Goal: Use online tool/utility: Utilize a website feature to perform a specific function

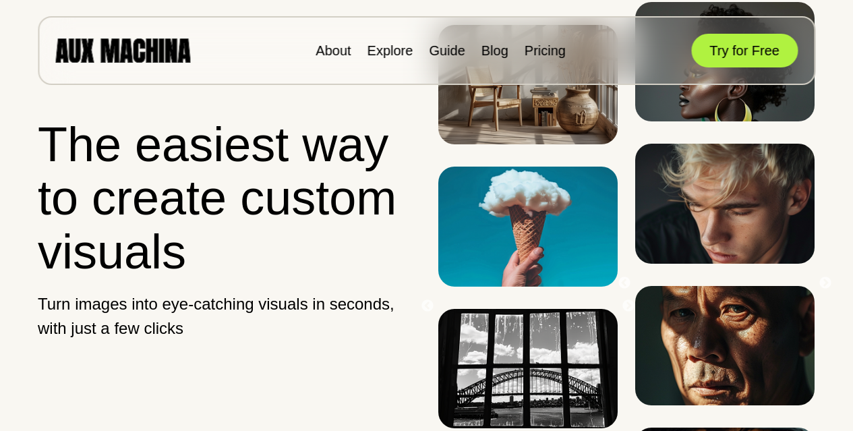
click at [719, 53] on button "Try for Free" at bounding box center [744, 51] width 107 height 34
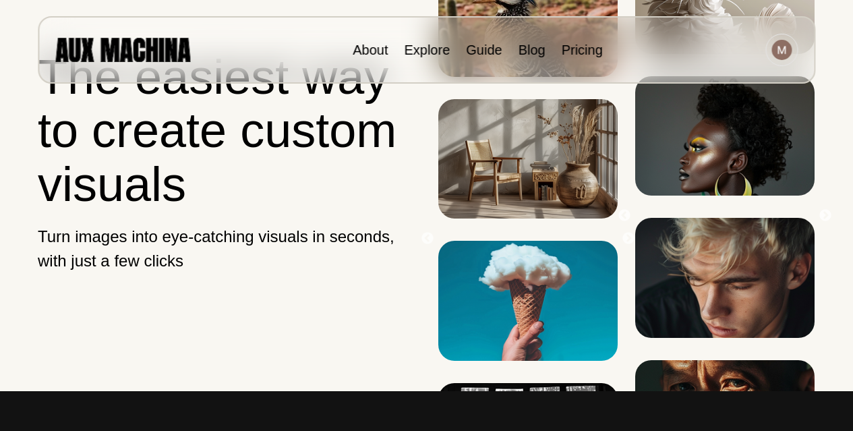
scroll to position [67, 0]
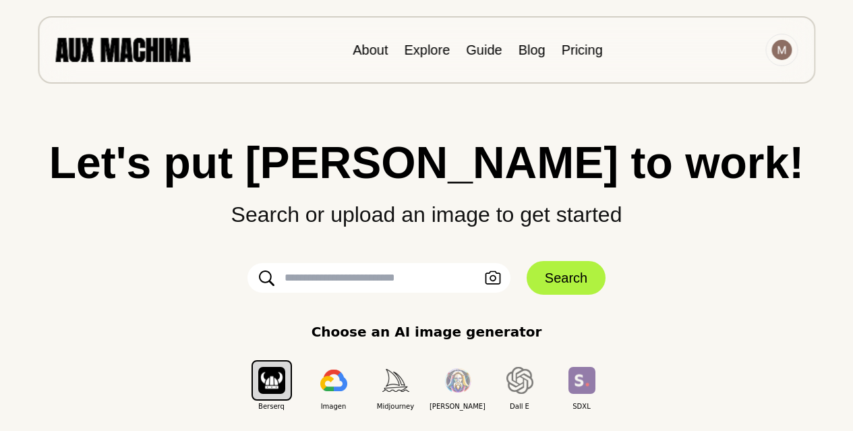
click at [295, 284] on input "text" at bounding box center [378, 278] width 263 height 30
type input "**********"
click button "Search" at bounding box center [566, 278] width 79 height 34
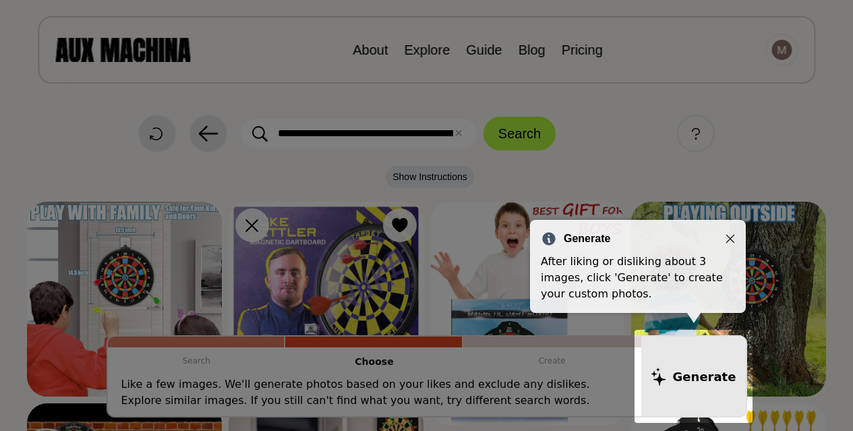
click at [732, 231] on div "Generate" at bounding box center [638, 239] width 194 height 16
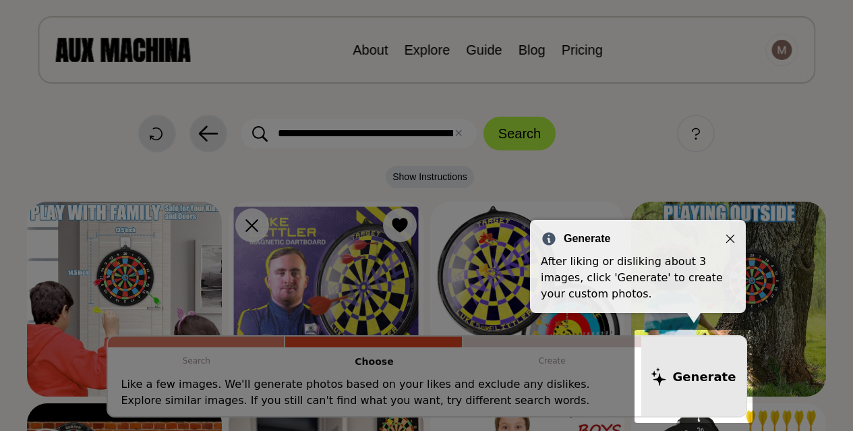
click at [729, 235] on icon "Close" at bounding box center [729, 238] width 9 height 9
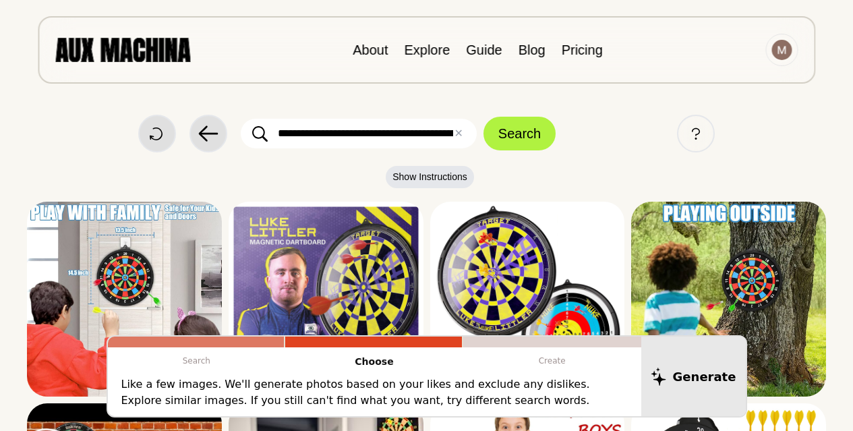
click at [477, 374] on p "Create" at bounding box center [552, 360] width 178 height 27
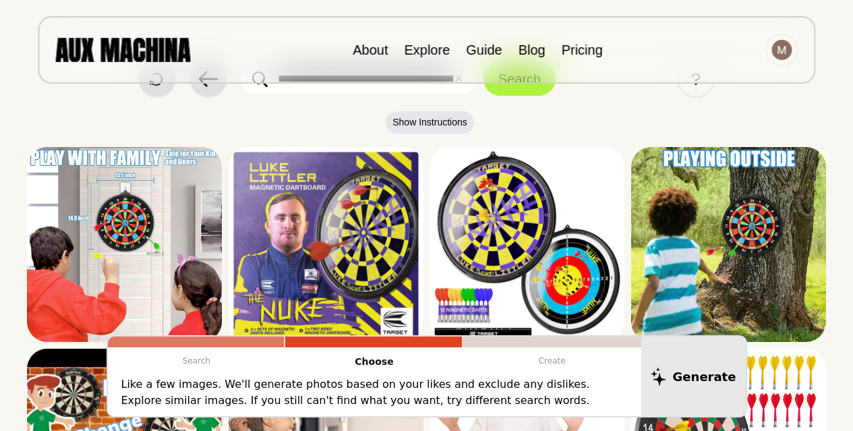
scroll to position [0, 0]
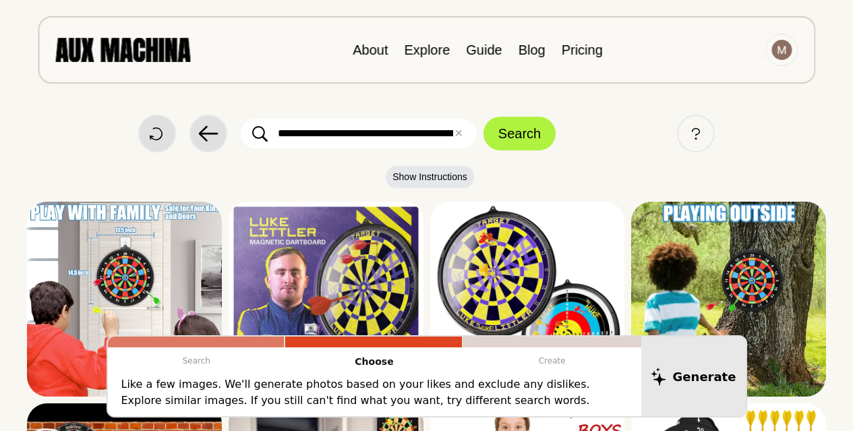
click at [373, 135] on input "**********" at bounding box center [359, 134] width 236 height 30
click at [153, 55] on img at bounding box center [122, 50] width 135 height 24
click at [430, 138] on input "**********" at bounding box center [359, 134] width 236 height 30
type input "**********"
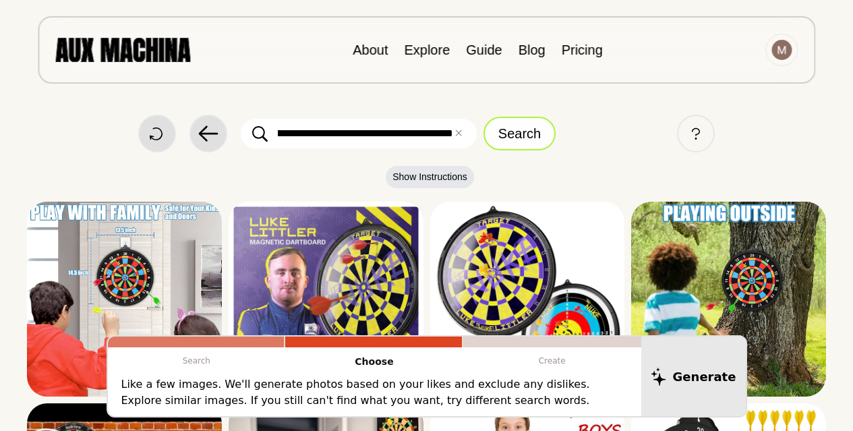
click at [517, 138] on button "Search" at bounding box center [519, 134] width 72 height 34
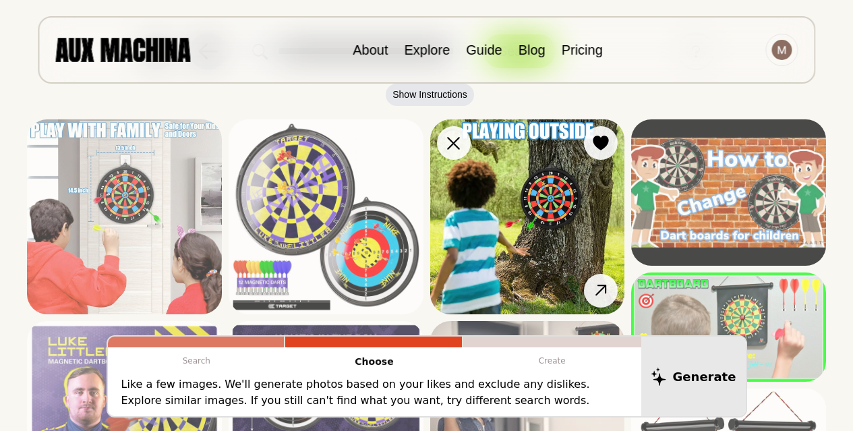
scroll to position [135, 0]
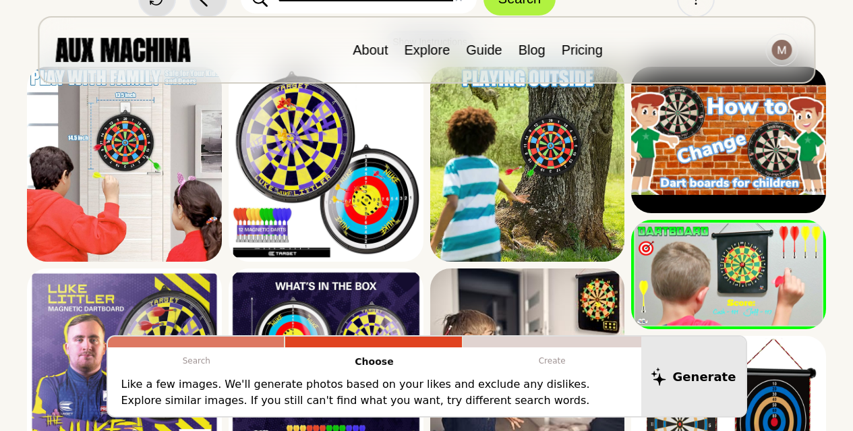
click at [564, 361] on p "Create" at bounding box center [552, 360] width 178 height 27
drag, startPoint x: 558, startPoint y: 365, endPoint x: 571, endPoint y: 365, distance: 12.8
click at [561, 365] on p "Create" at bounding box center [552, 360] width 178 height 27
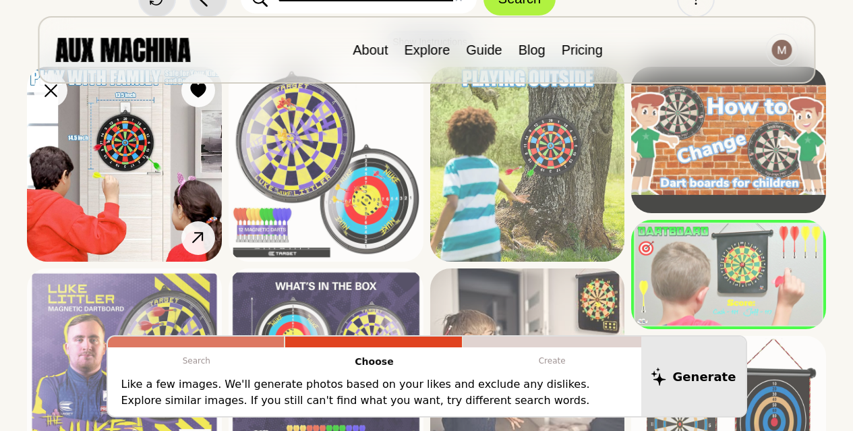
click at [71, 166] on img at bounding box center [124, 164] width 195 height 195
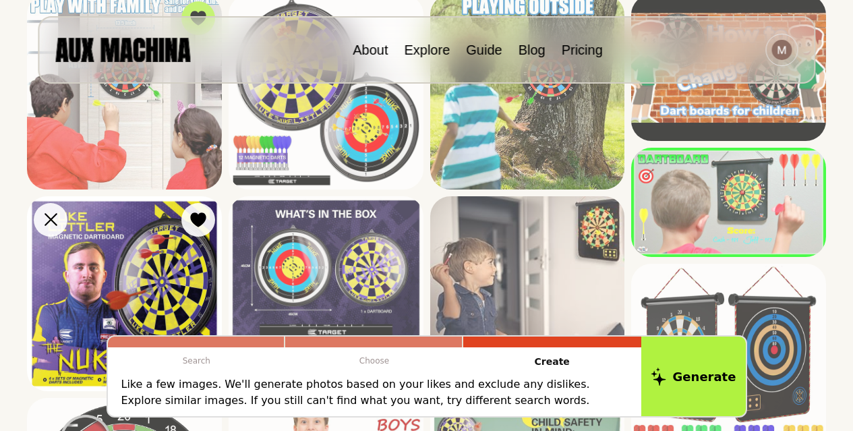
scroll to position [270, 0]
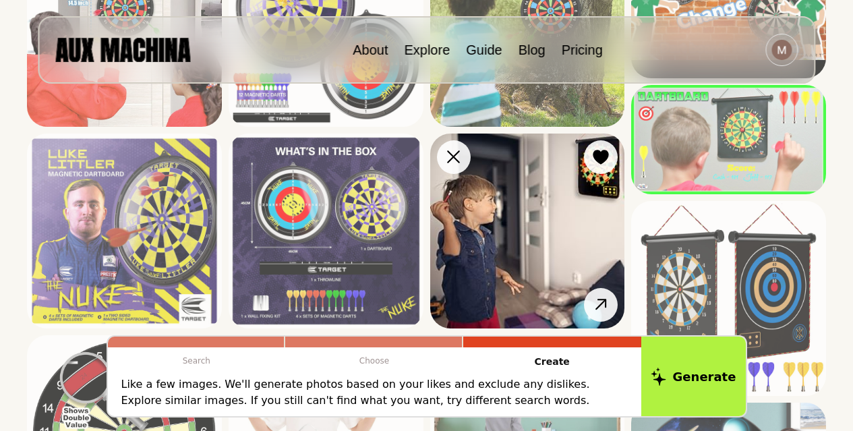
click at [532, 236] on img at bounding box center [527, 230] width 195 height 195
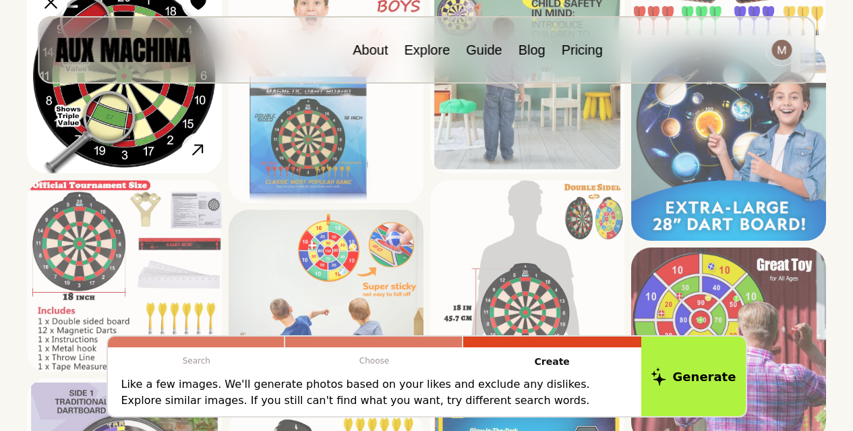
scroll to position [674, 0]
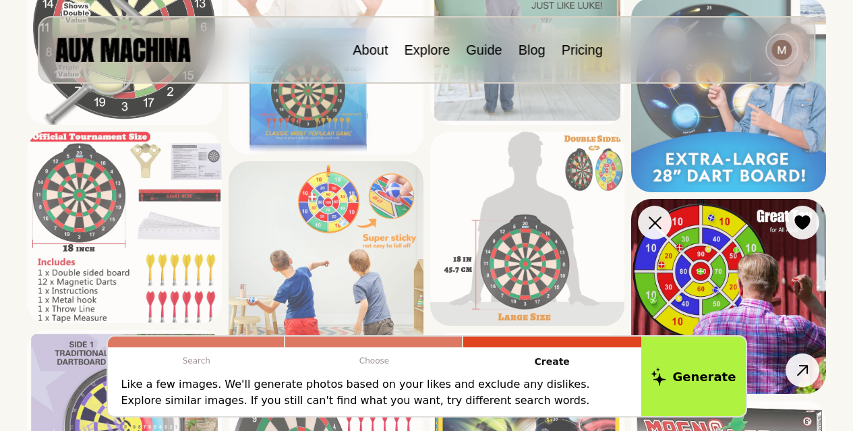
click at [678, 272] on img at bounding box center [728, 296] width 195 height 195
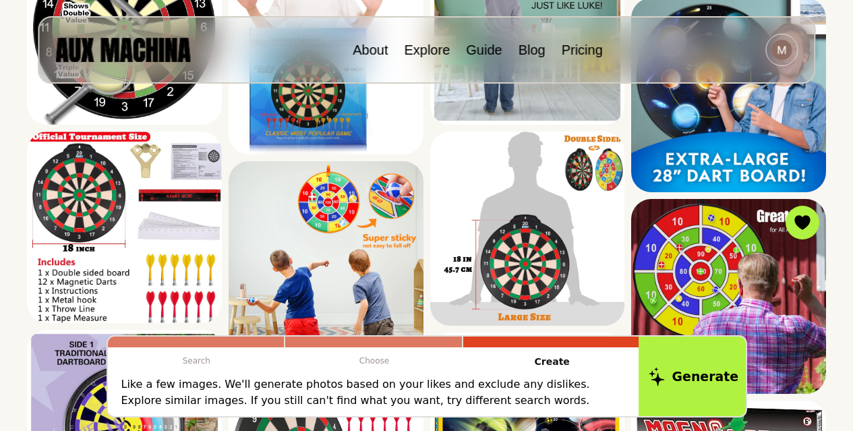
click at [666, 386] on button "Generate" at bounding box center [693, 376] width 110 height 84
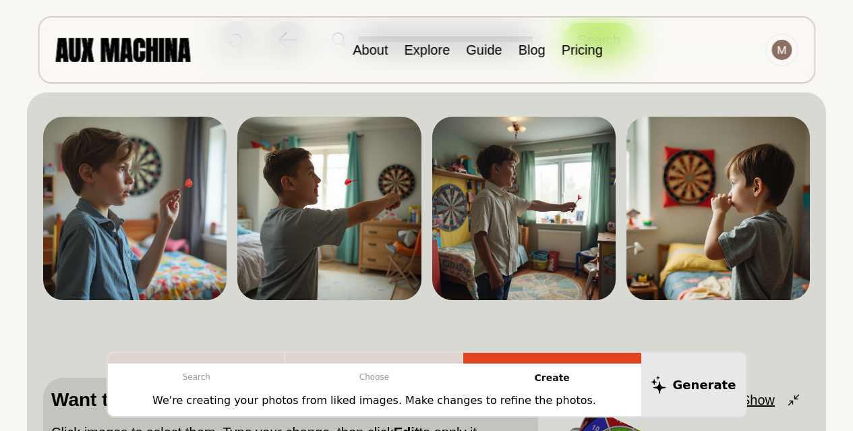
scroll to position [0, 0]
